Goal: Information Seeking & Learning: Learn about a topic

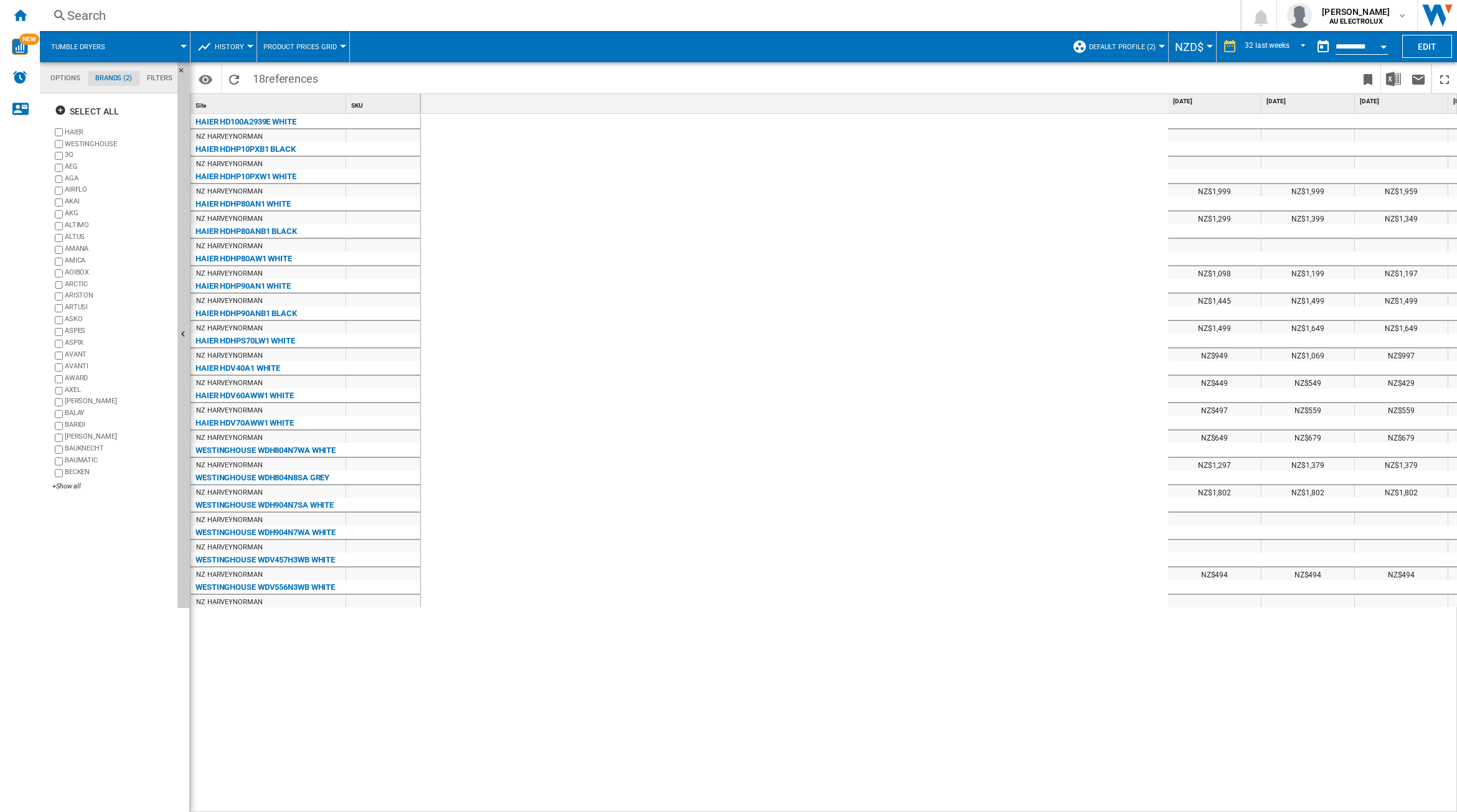
scroll to position [0, 1165]
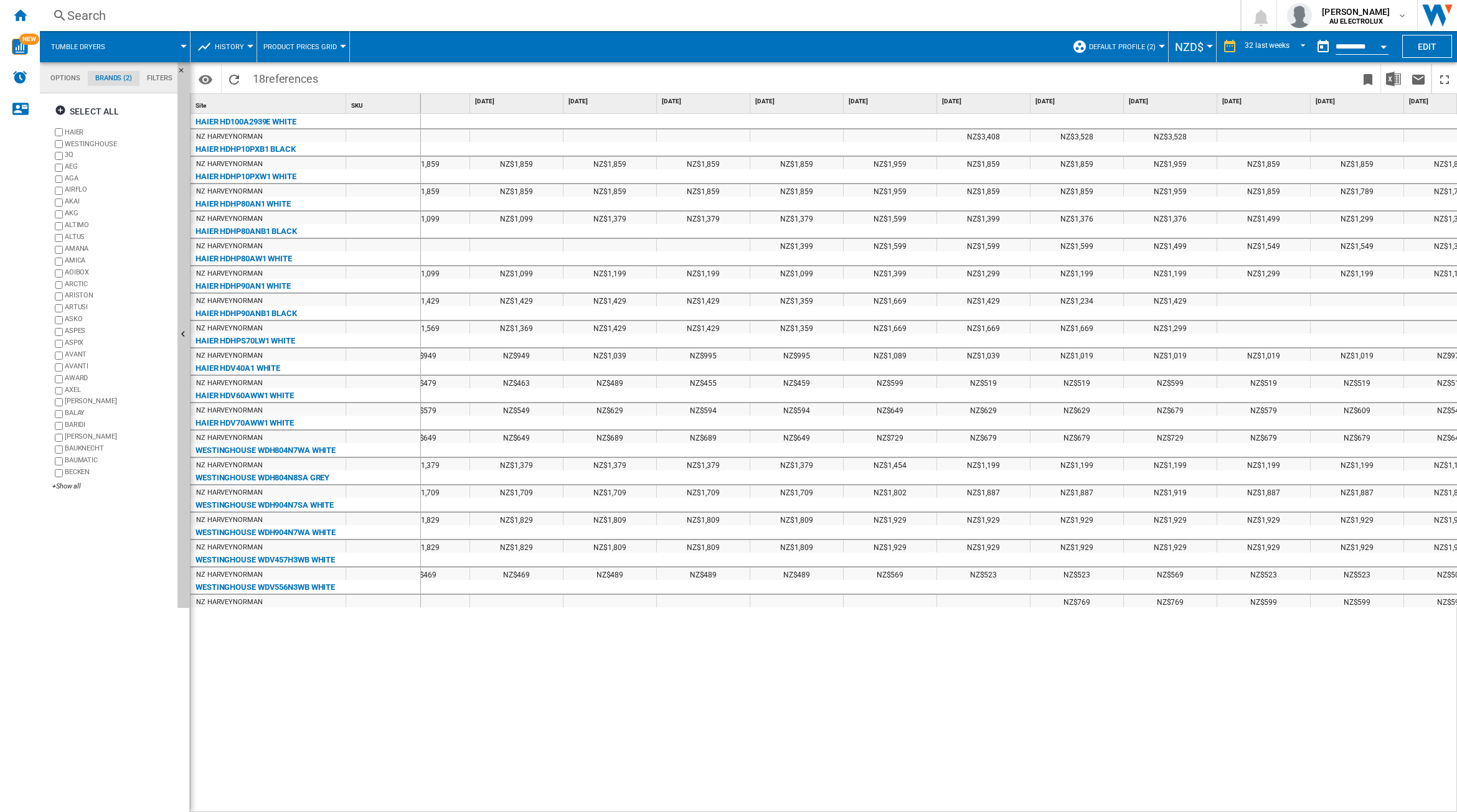
click at [103, 44] on span "Tumble dryers" at bounding box center [78, 47] width 54 height 8
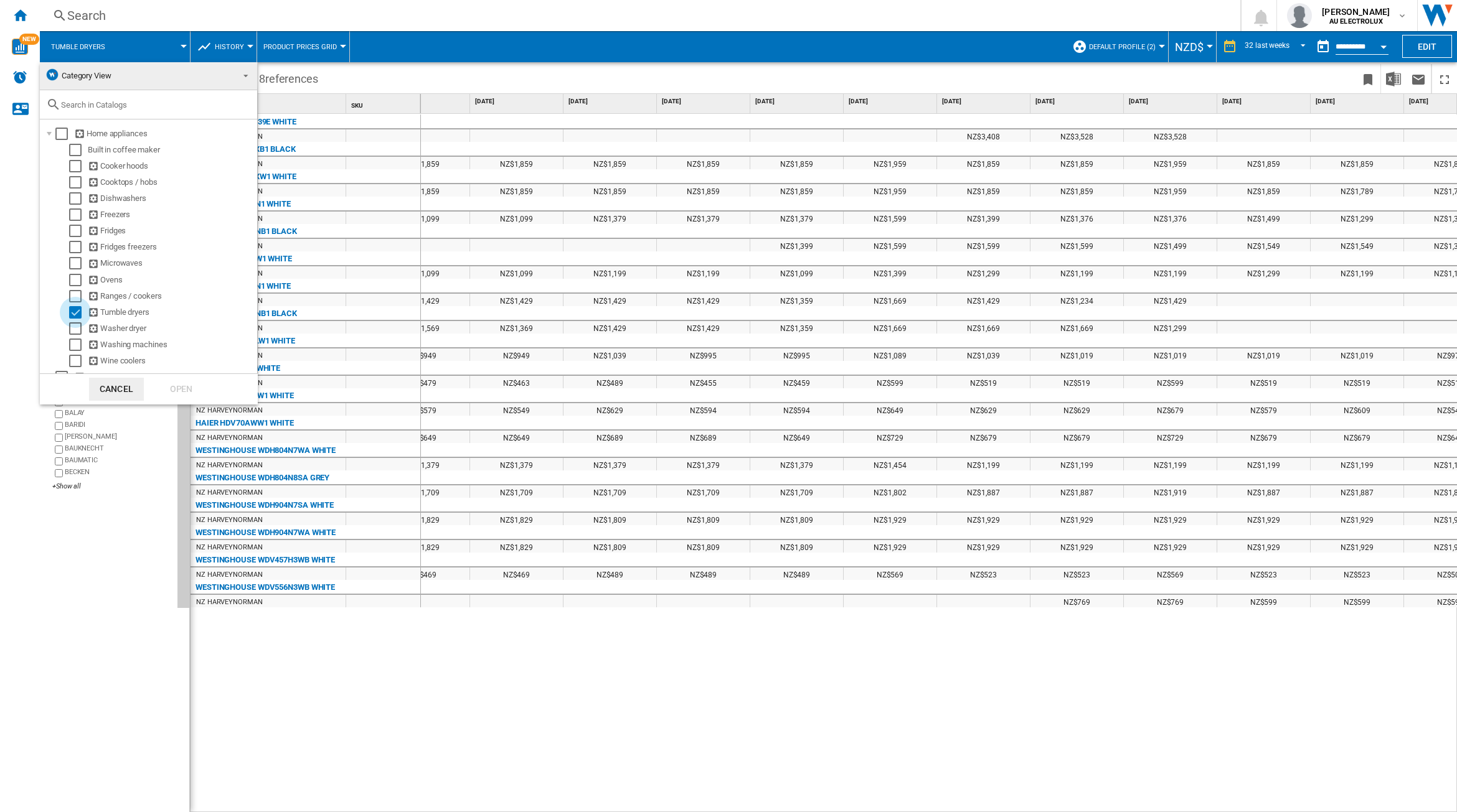
click at [79, 311] on div "Select" at bounding box center [75, 312] width 12 height 12
click at [77, 330] on div "Select" at bounding box center [75, 329] width 12 height 12
click at [181, 394] on div "Open" at bounding box center [181, 390] width 55 height 23
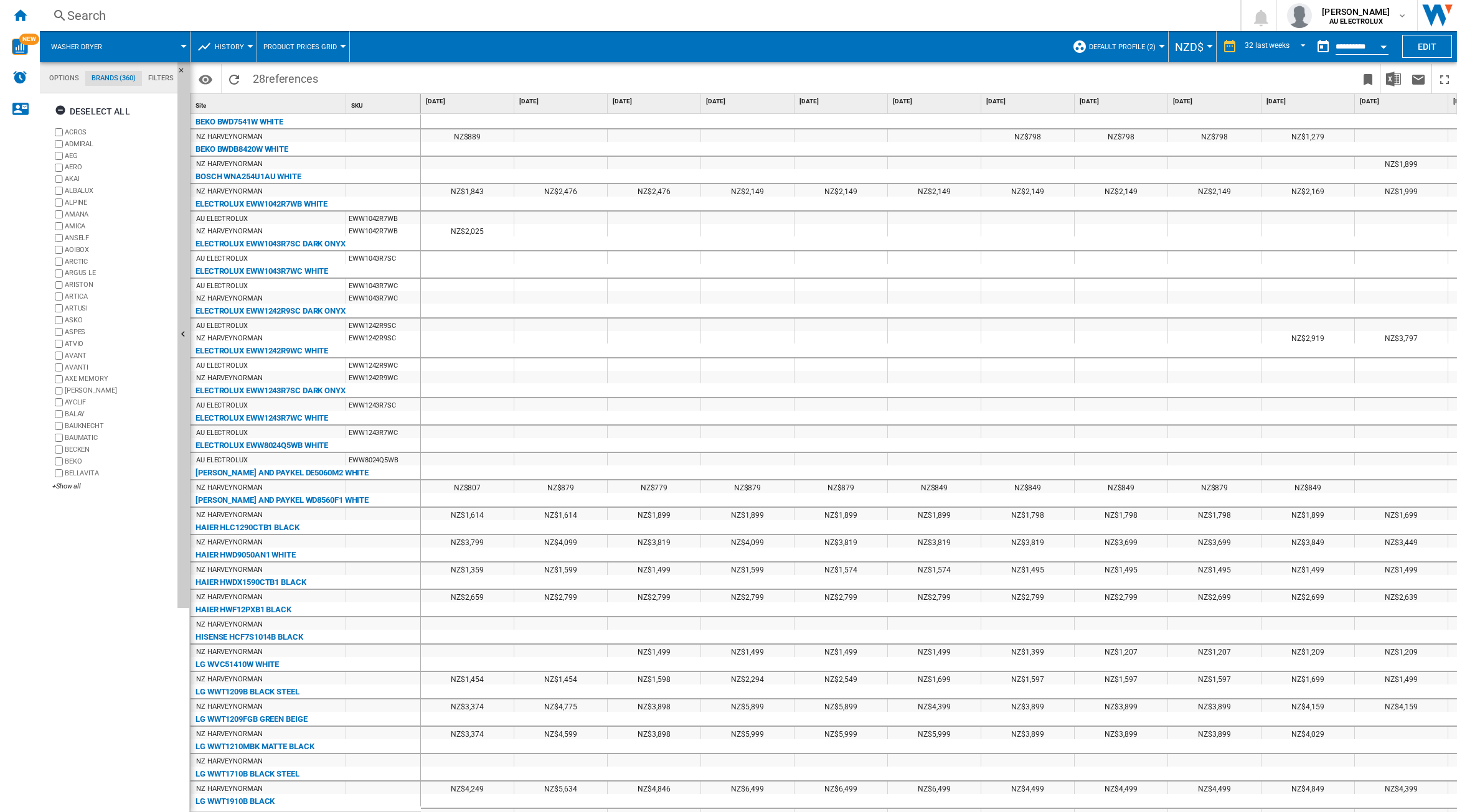
click at [60, 488] on div "+Show all" at bounding box center [112, 486] width 120 height 9
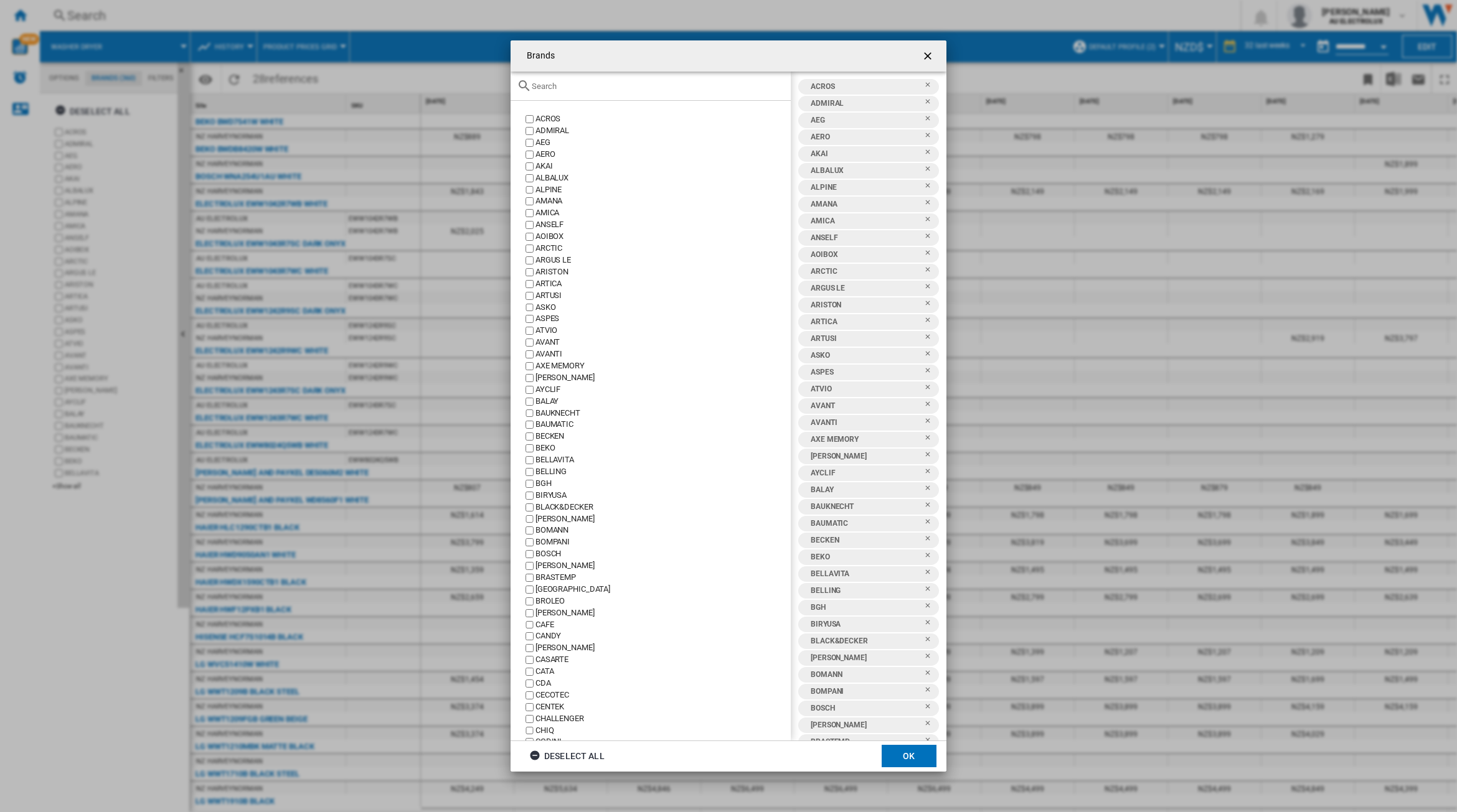
click at [565, 754] on div "Deselect all" at bounding box center [566, 756] width 75 height 22
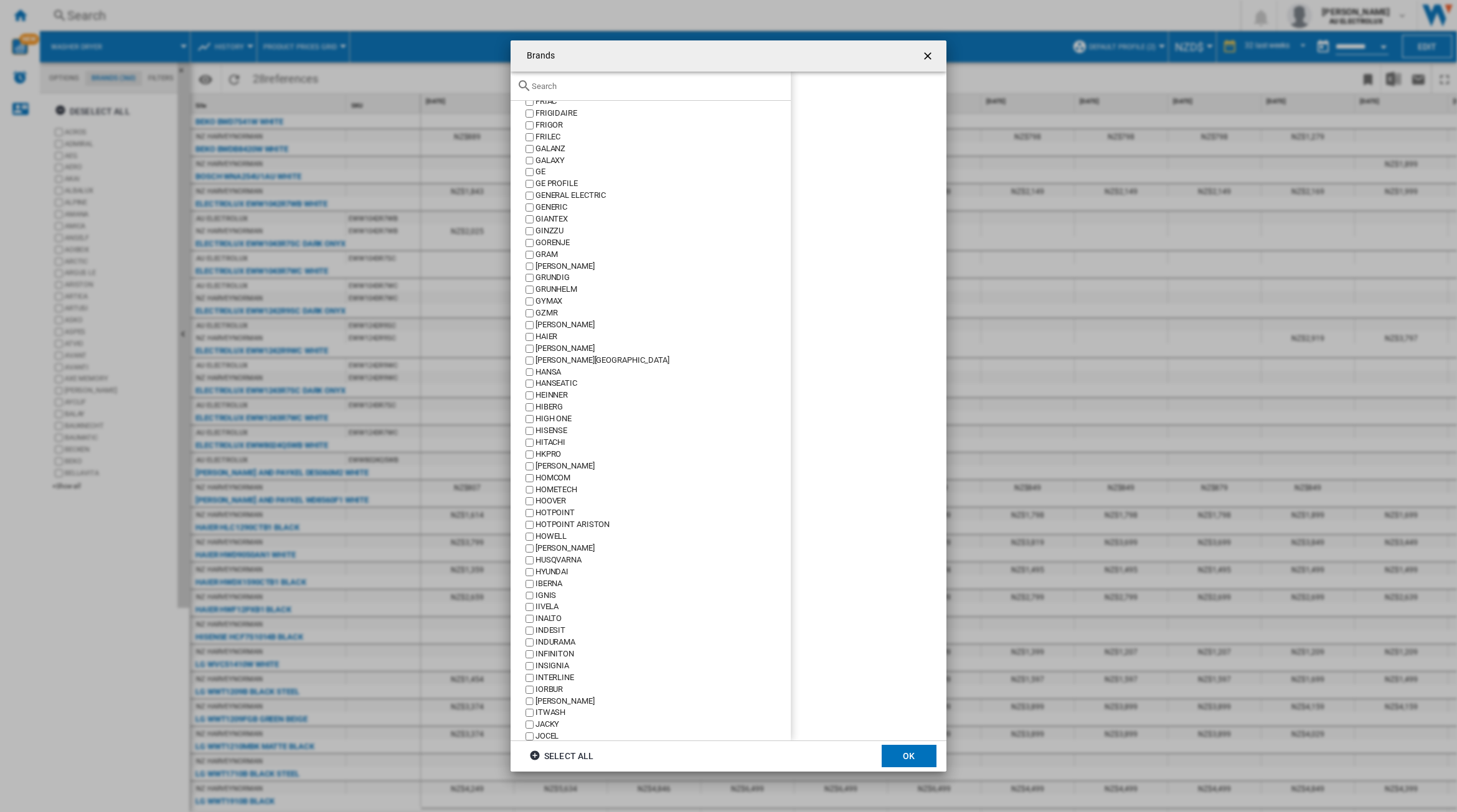
scroll to position [1401, 0]
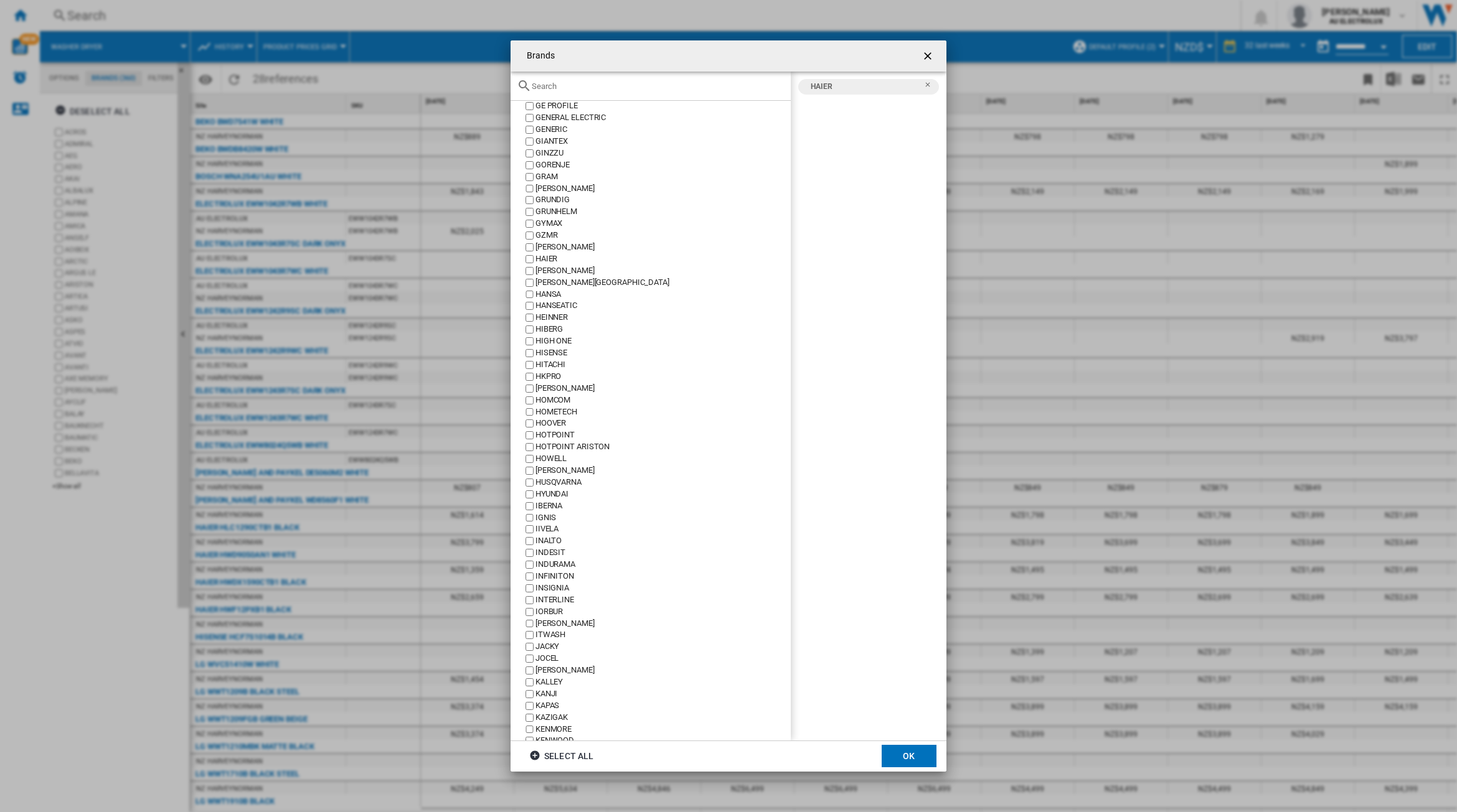
click at [909, 757] on button "OK" at bounding box center [908, 756] width 55 height 22
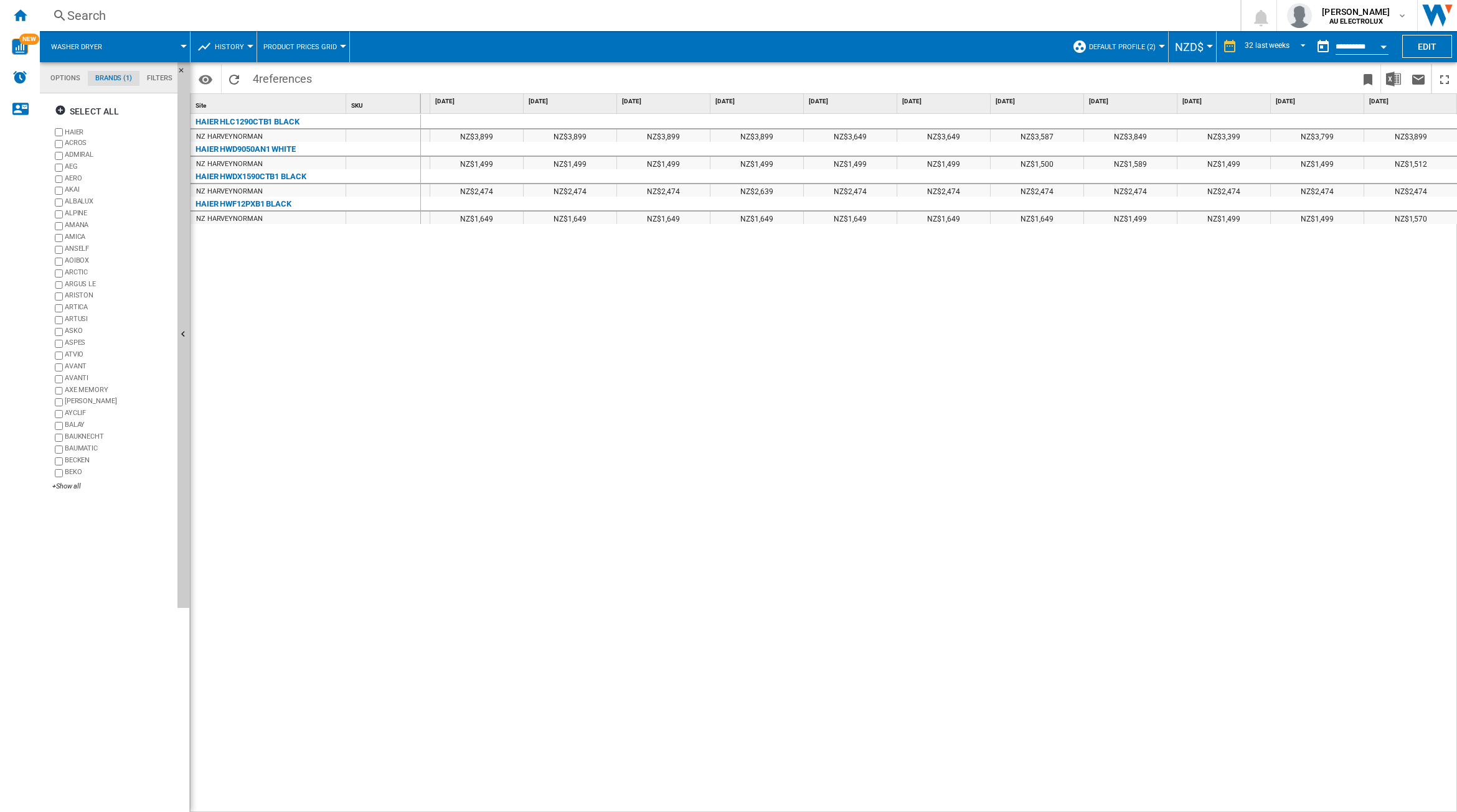
click at [108, 42] on button "Washer dryer" at bounding box center [82, 47] width 63 height 31
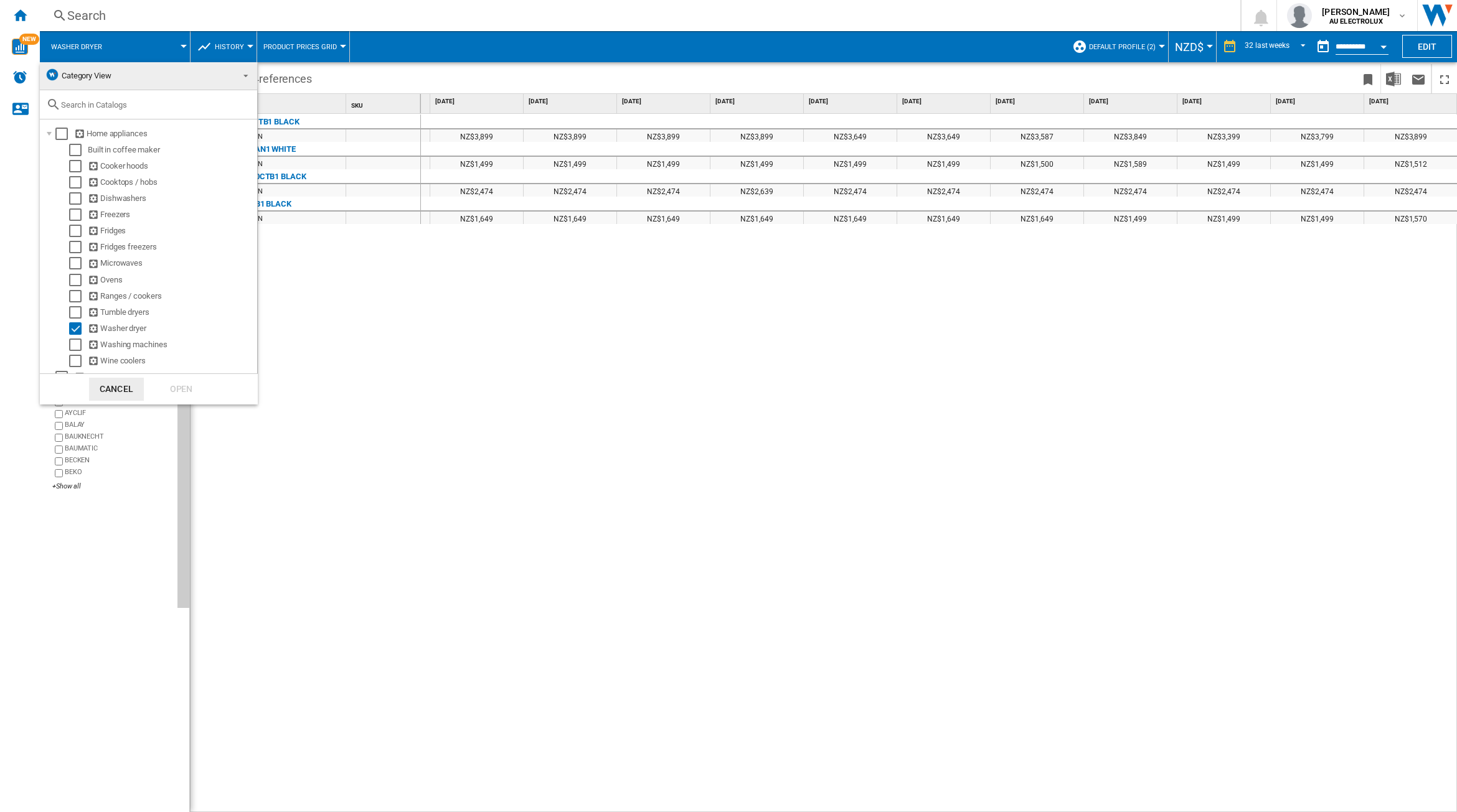
click at [72, 330] on div "Select" at bounding box center [75, 329] width 12 height 12
click at [77, 341] on div "Select" at bounding box center [75, 344] width 12 height 12
click at [172, 385] on div "Open" at bounding box center [181, 390] width 55 height 23
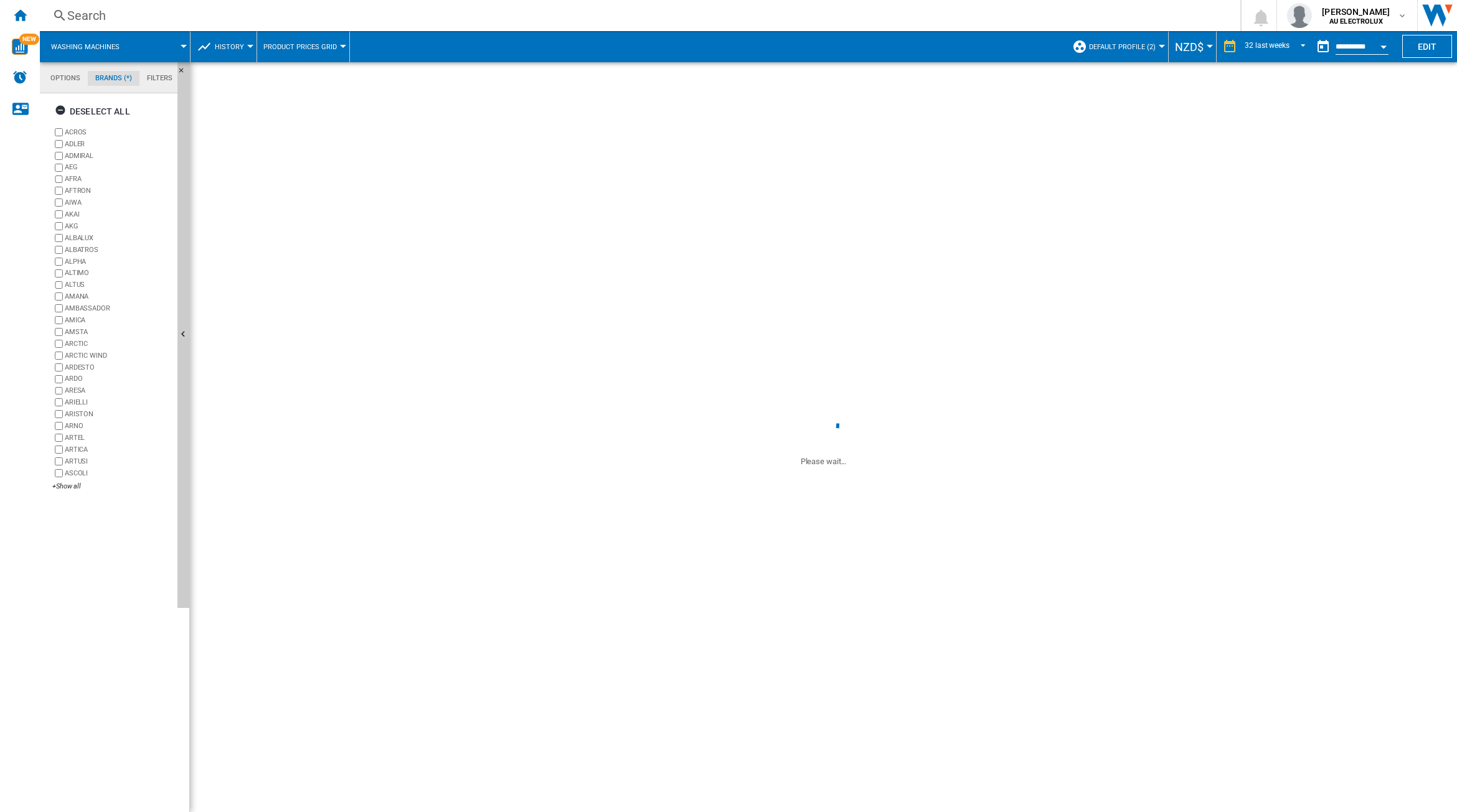
click at [70, 486] on div "+Show all" at bounding box center [112, 486] width 120 height 9
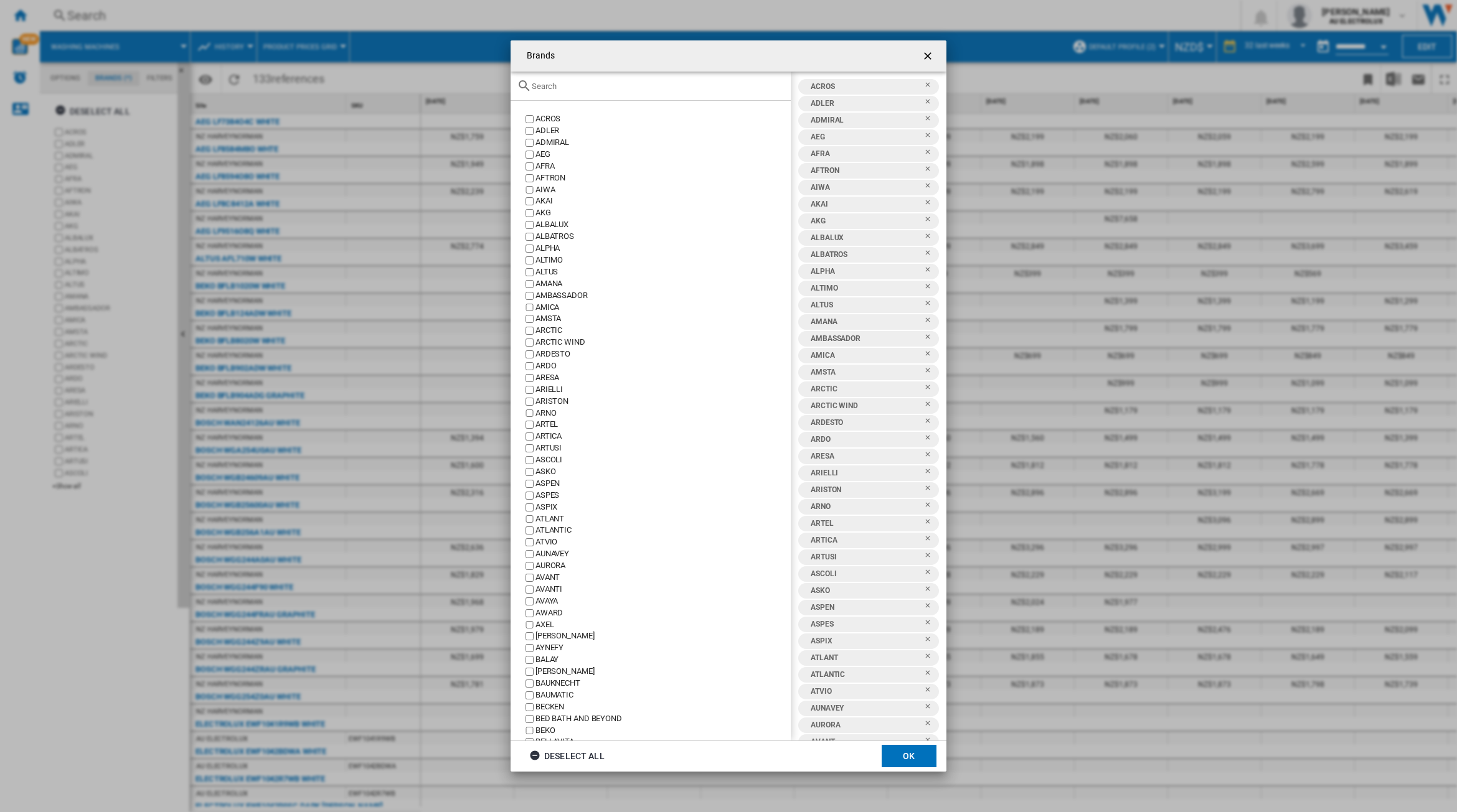
drag, startPoint x: 575, startPoint y: 763, endPoint x: 582, endPoint y: 595, distance: 168.1
click at [575, 761] on div "Deselect all" at bounding box center [566, 756] width 75 height 22
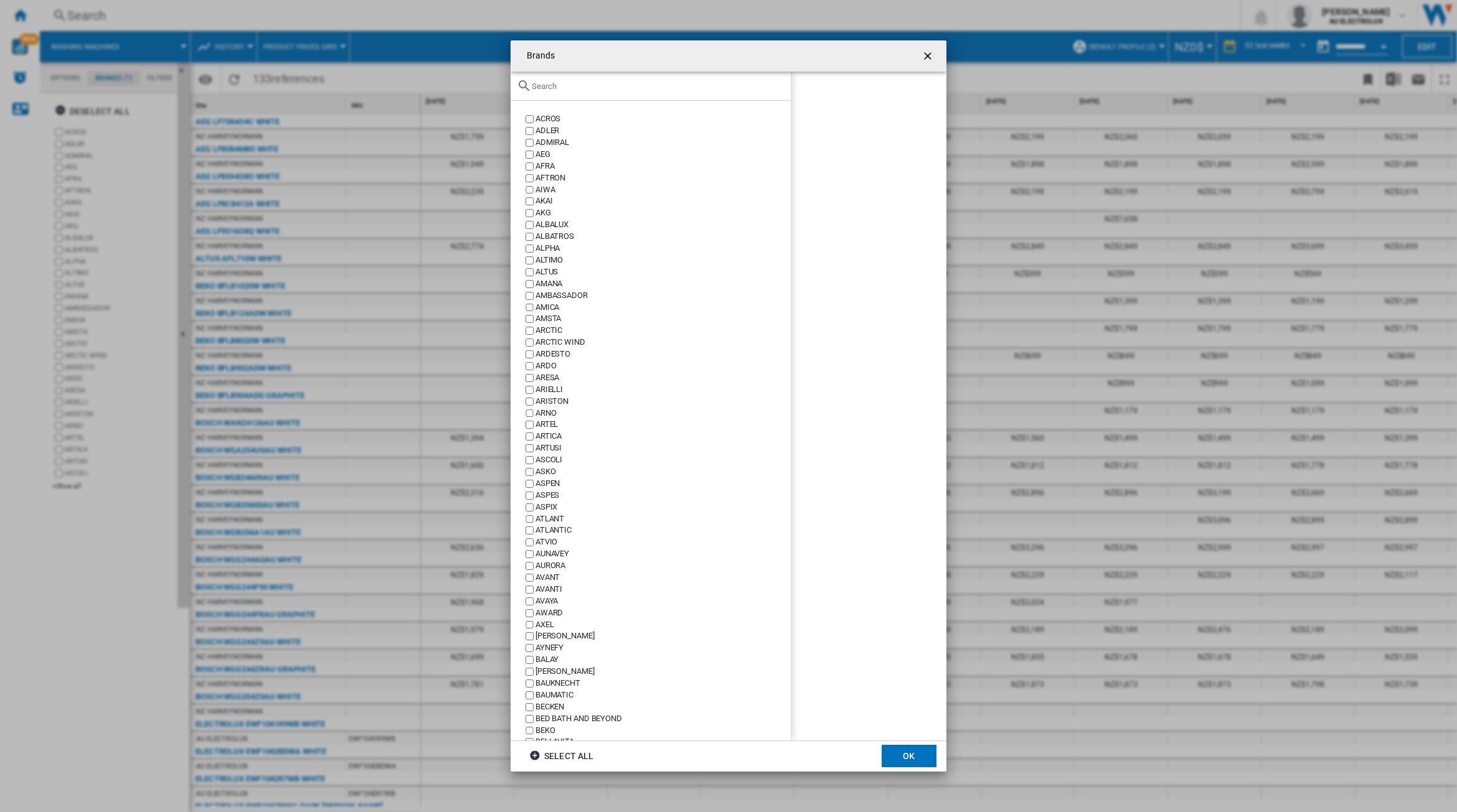
click at [633, 88] on input "Brands ACROS ..." at bounding box center [657, 86] width 253 height 9
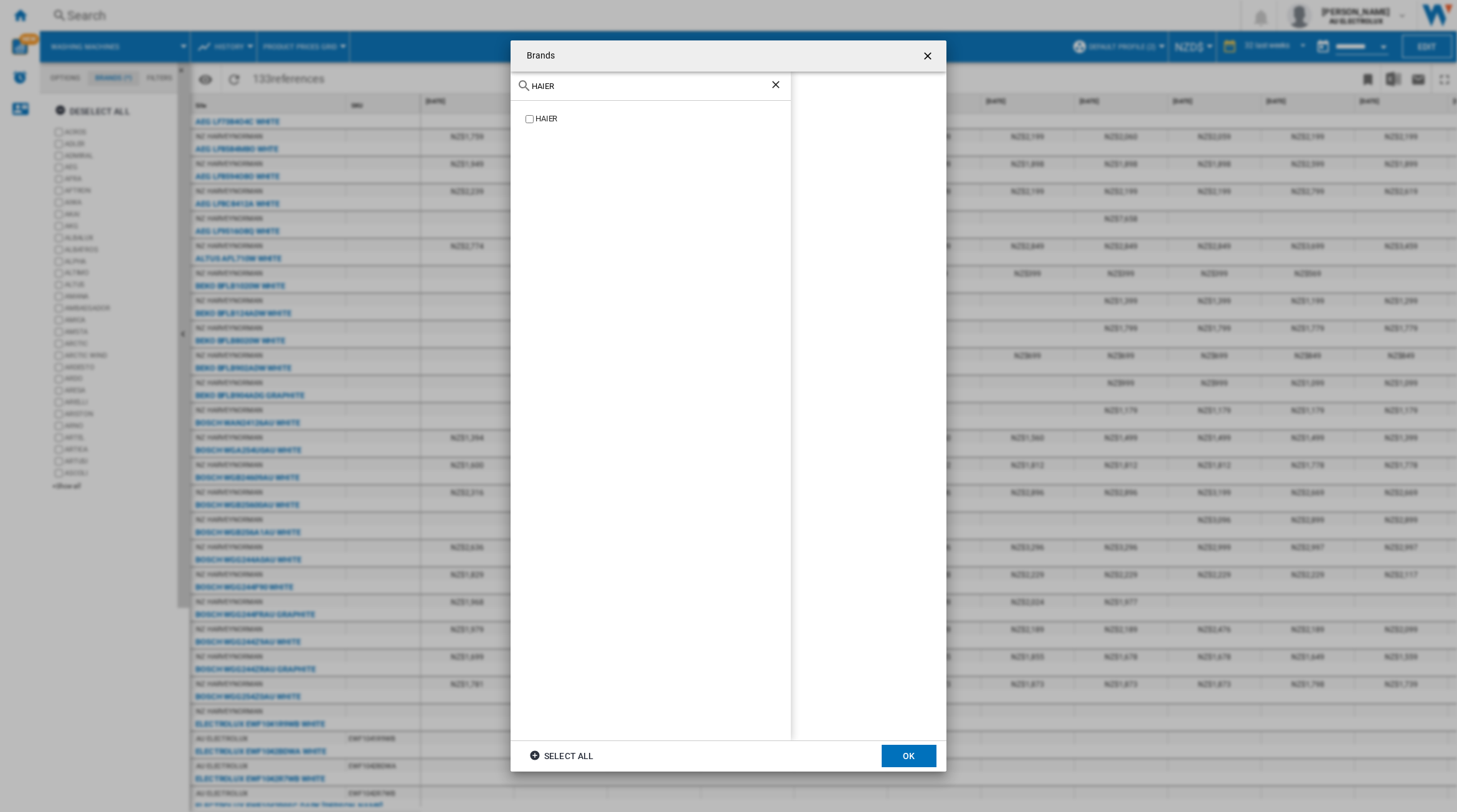
type input "HAIER"
click at [919, 752] on button "OK" at bounding box center [908, 756] width 55 height 22
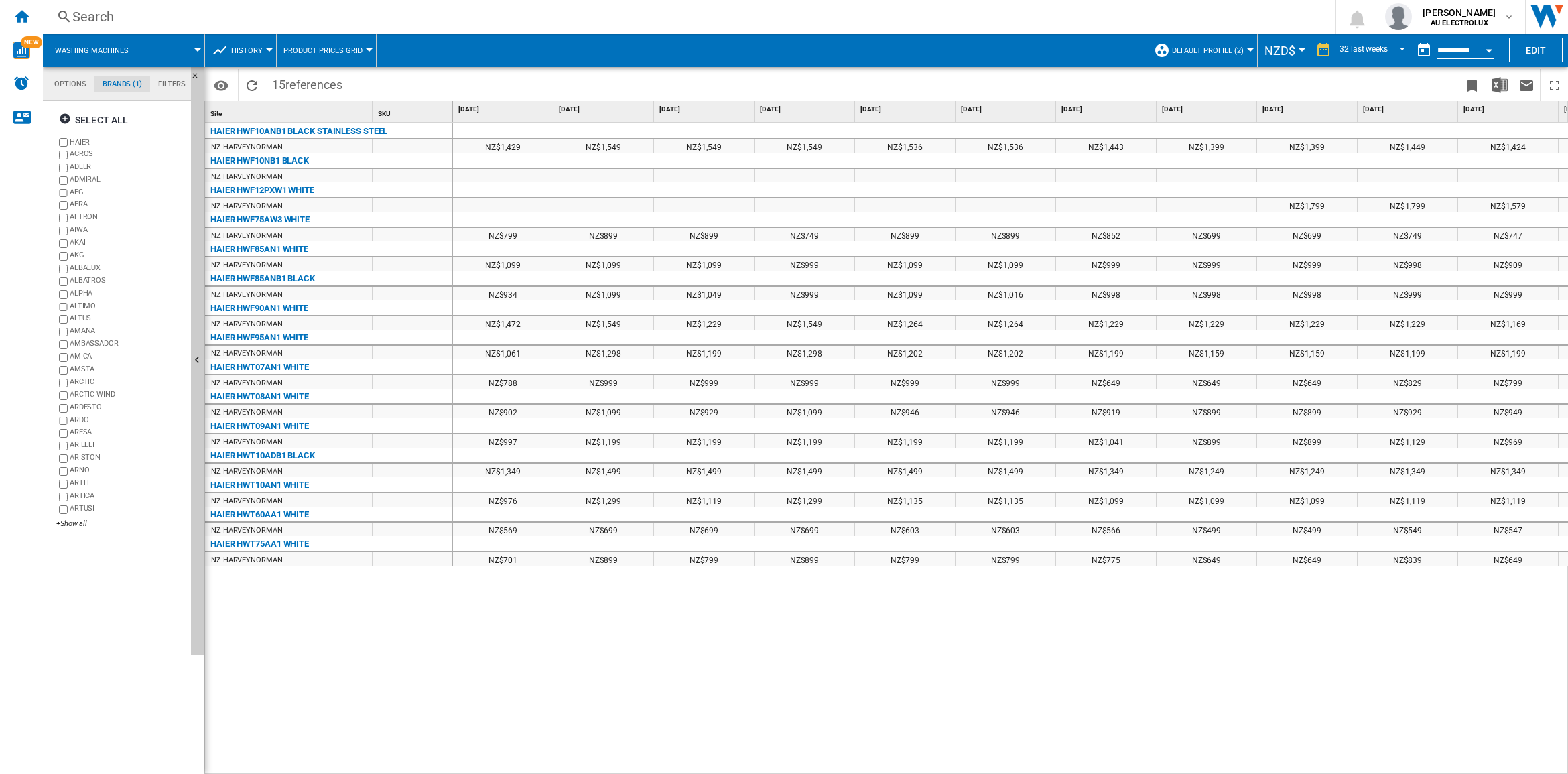
click at [1149, 617] on div "NZ$1,429 NZ$1,549 NZ$1,549 NZ$1,549 NZ$1,536 NZ$1,536 NZ$1,443 NZ$1,399 NZ$1,39…" at bounding box center [1010, 448] width 1115 height 652
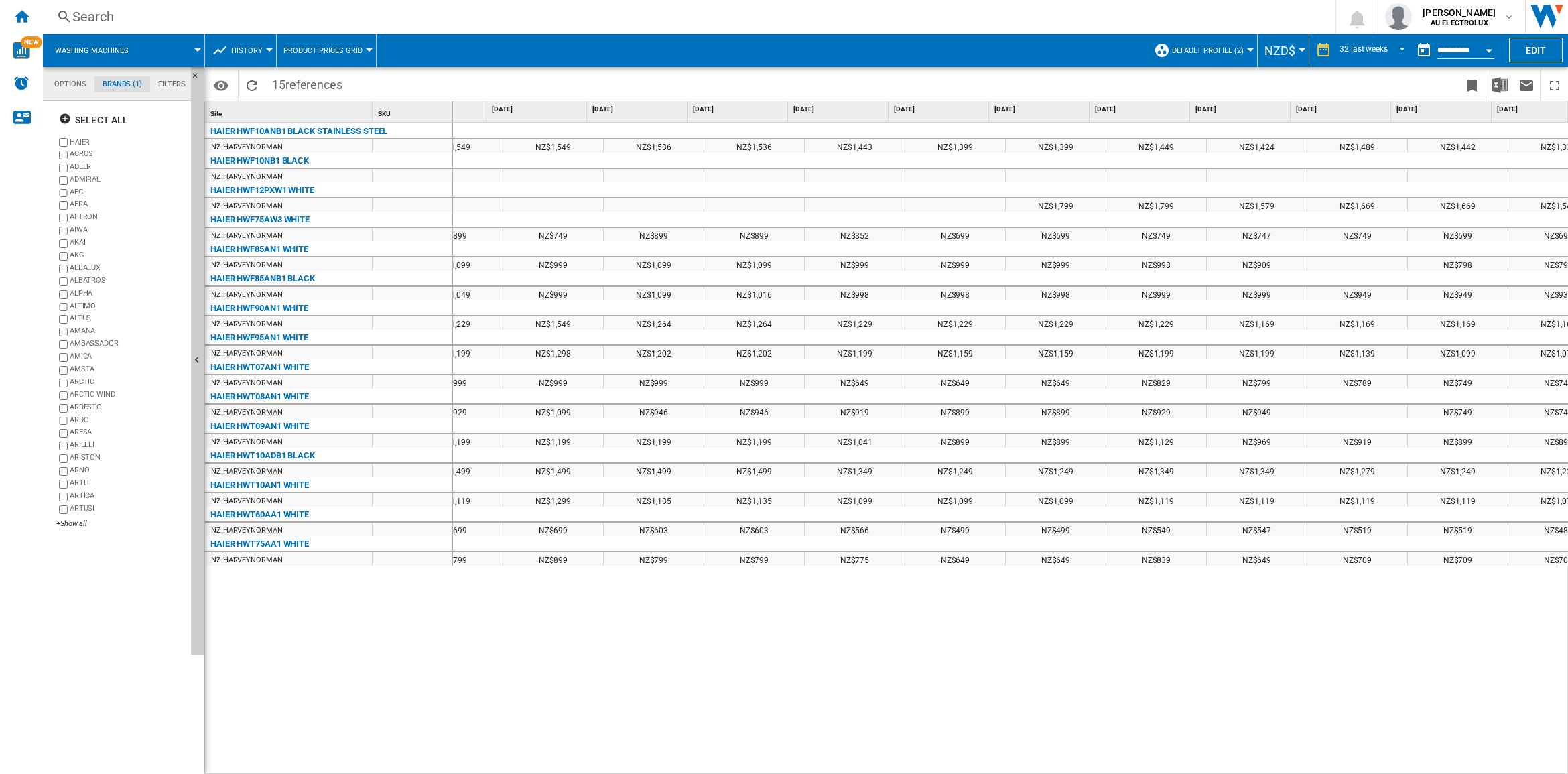
scroll to position [0, 251]
